Goal: Information Seeking & Learning: Learn about a topic

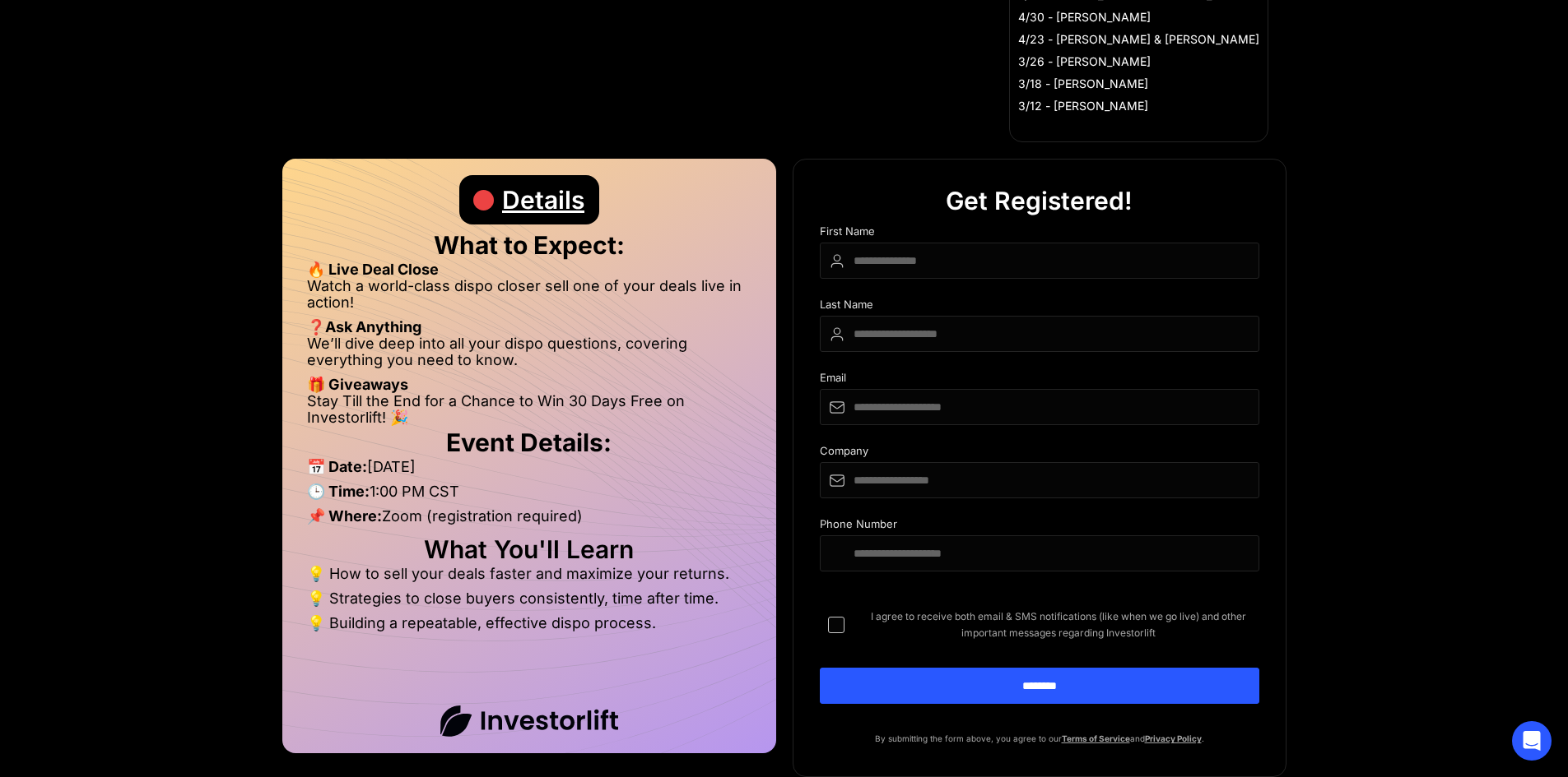
scroll to position [822, 0]
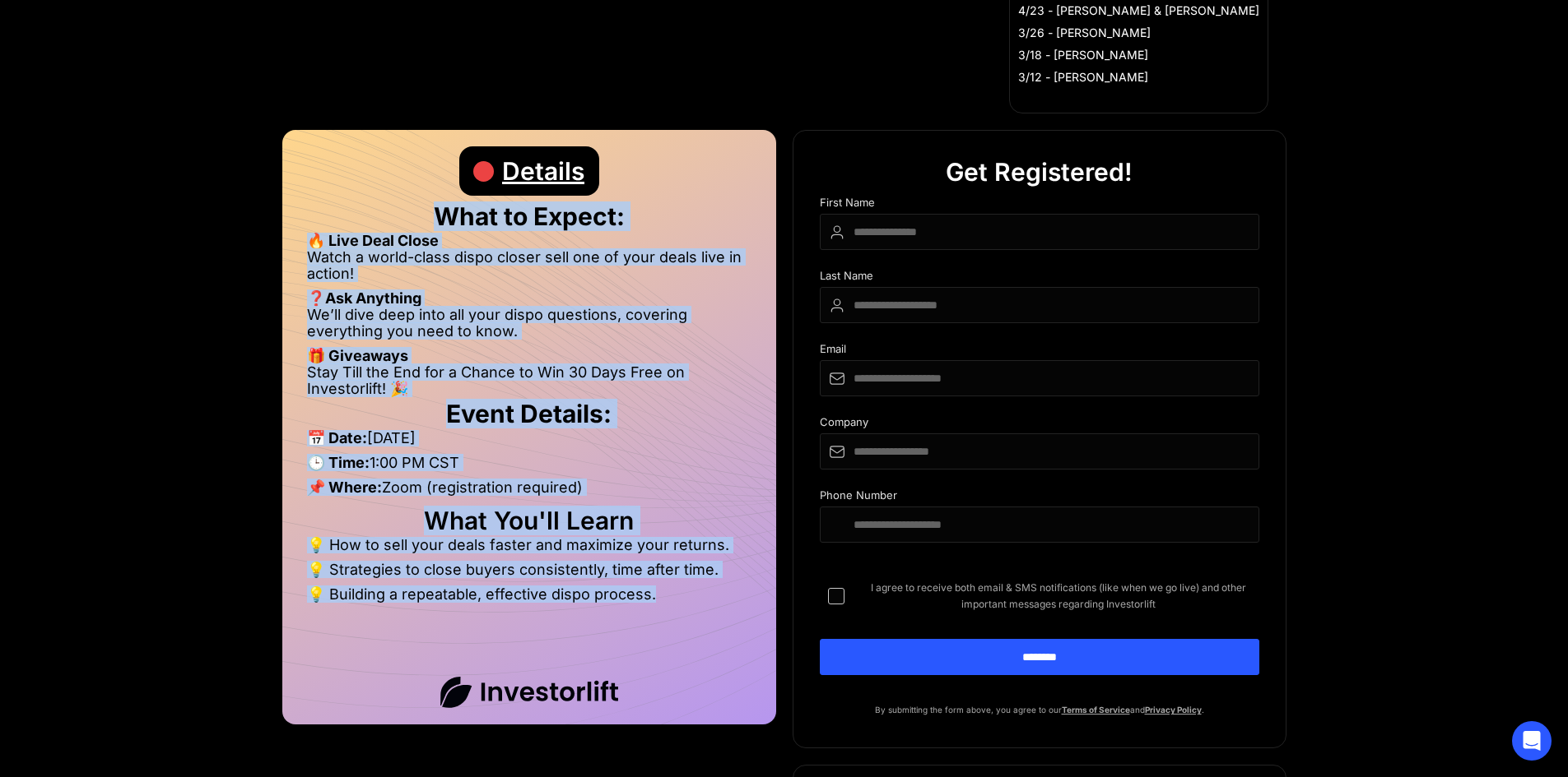
drag, startPoint x: 427, startPoint y: 211, endPoint x: 703, endPoint y: 607, distance: 482.7
click at [703, 607] on div "Details What to Expect: 🔥 Live Deal Close Watch a world-class dispo closer sell…" at bounding box center [529, 427] width 494 height 595
copy div "What to Expect: 🔥 Live Deal Close Watch a world-class dispo closer sell one of …"
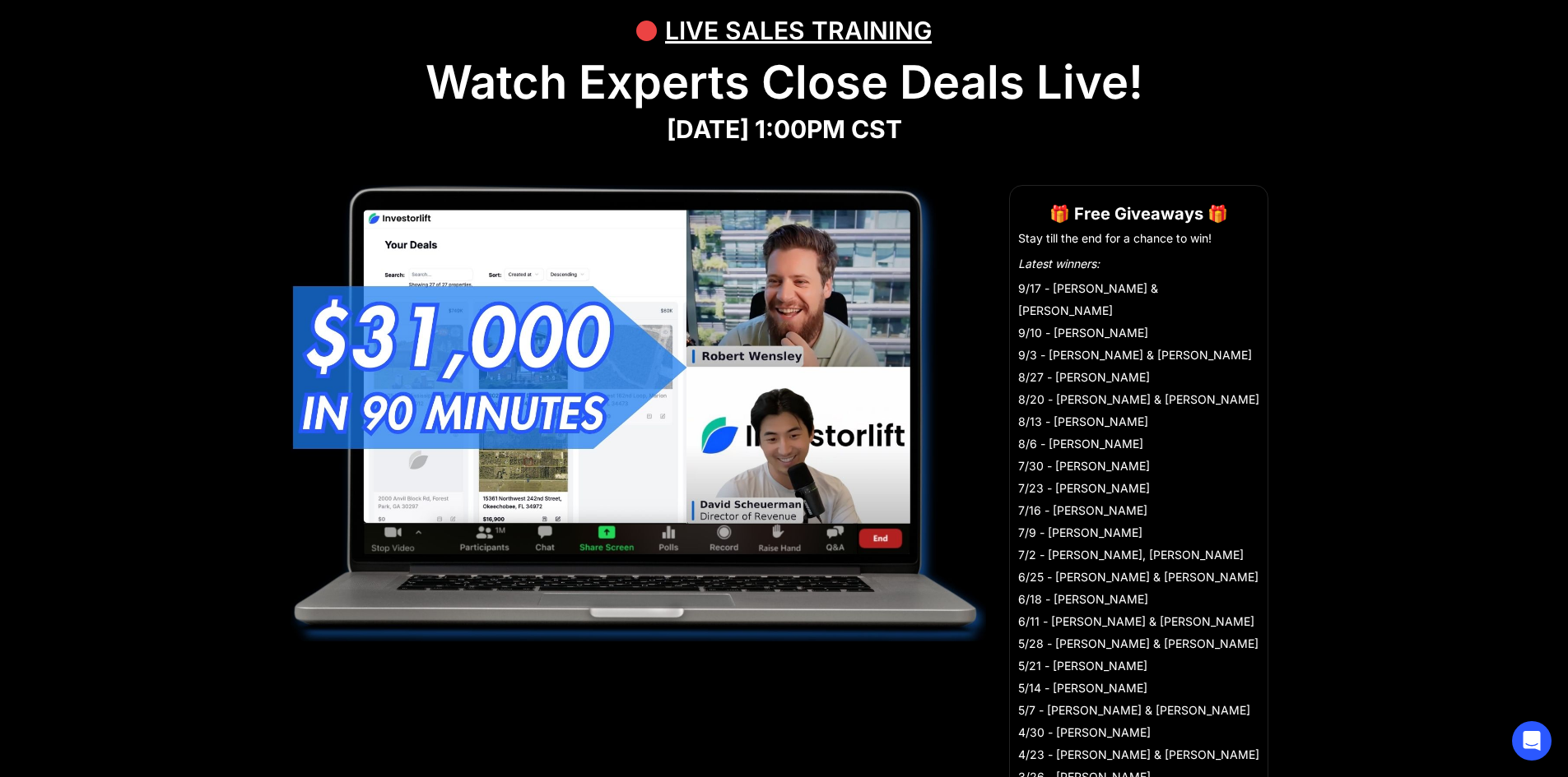
scroll to position [0, 0]
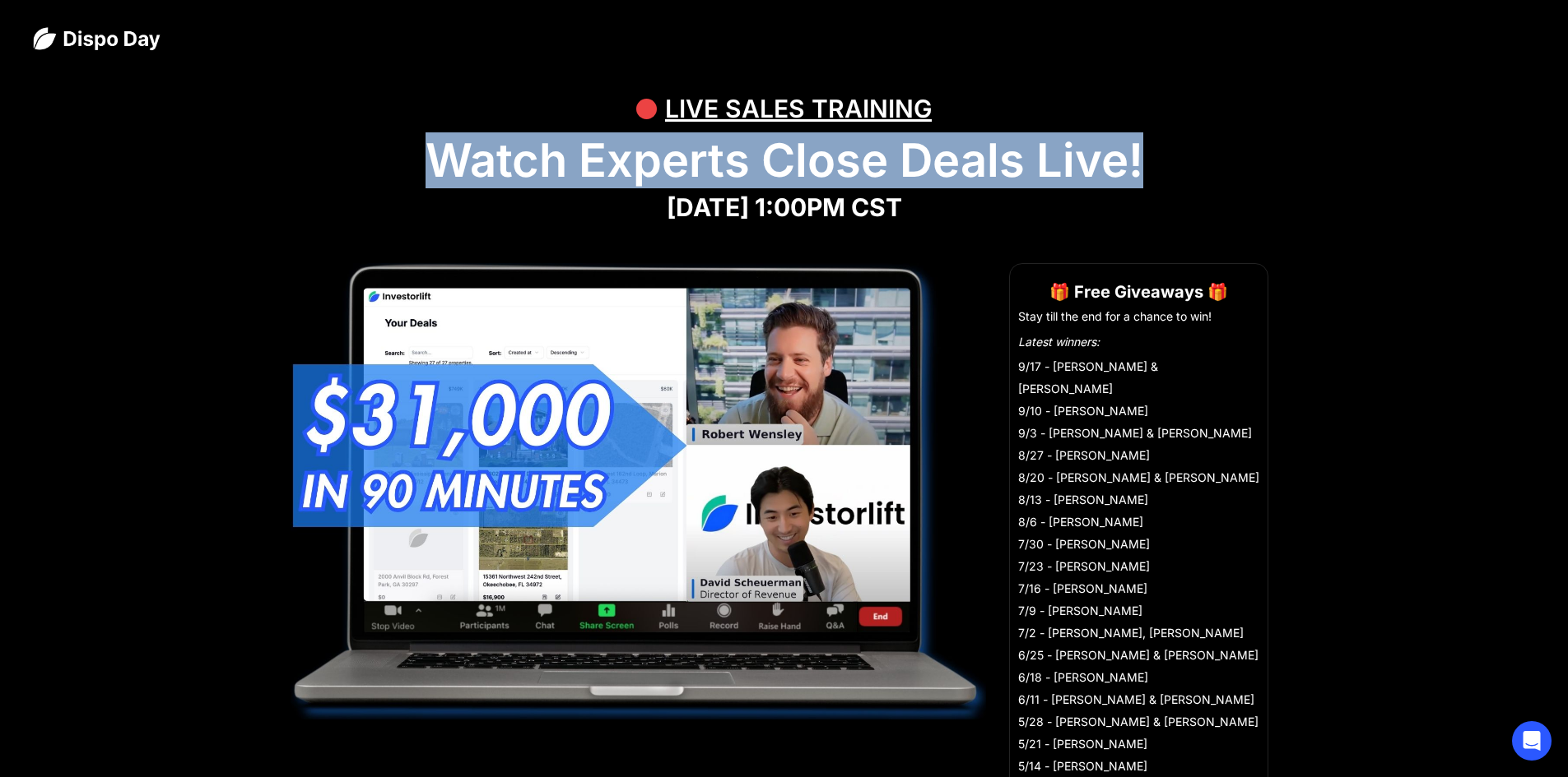
drag, startPoint x: 429, startPoint y: 156, endPoint x: 1154, endPoint y: 145, distance: 725.1
click at [1154, 145] on h1 "Watch Experts Close Deals Live!" at bounding box center [783, 161] width 1502 height 55
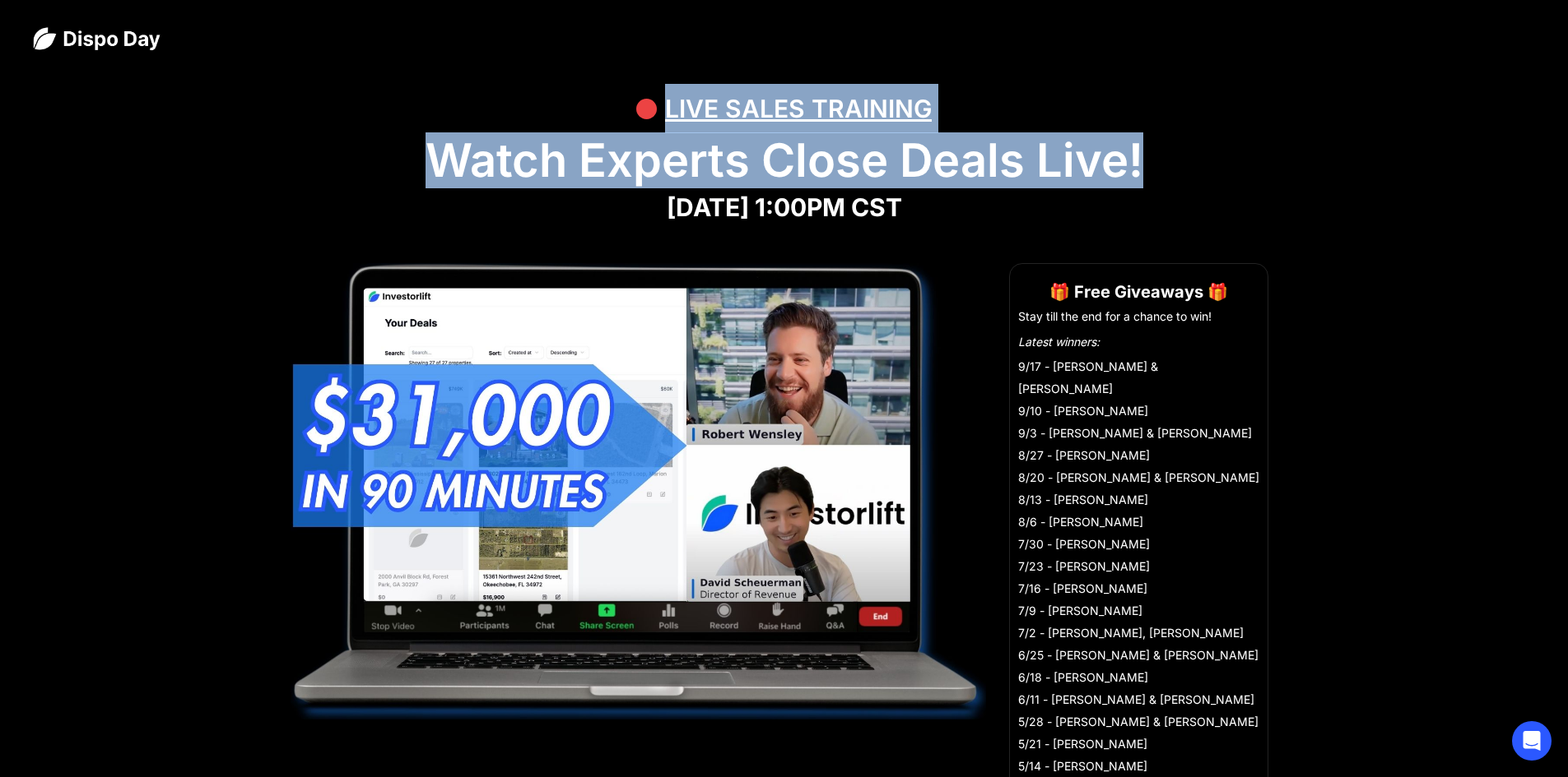
drag, startPoint x: 666, startPoint y: 107, endPoint x: 1145, endPoint y: 158, distance: 481.7
copy div "LIVE SALES TRAINING Watch Experts Close Deals Live!"
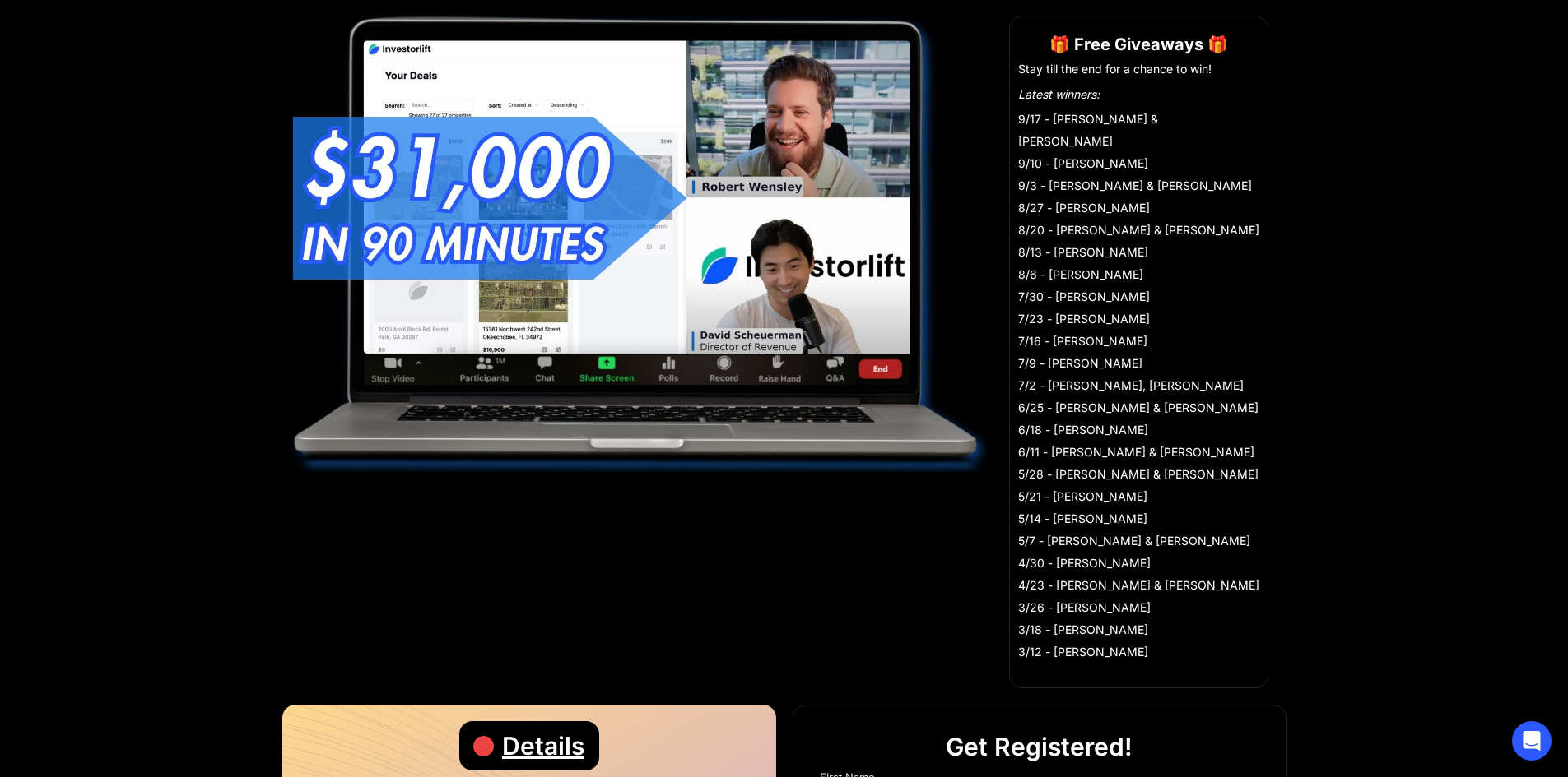
scroll to position [247, 0]
